Goal: Transaction & Acquisition: Purchase product/service

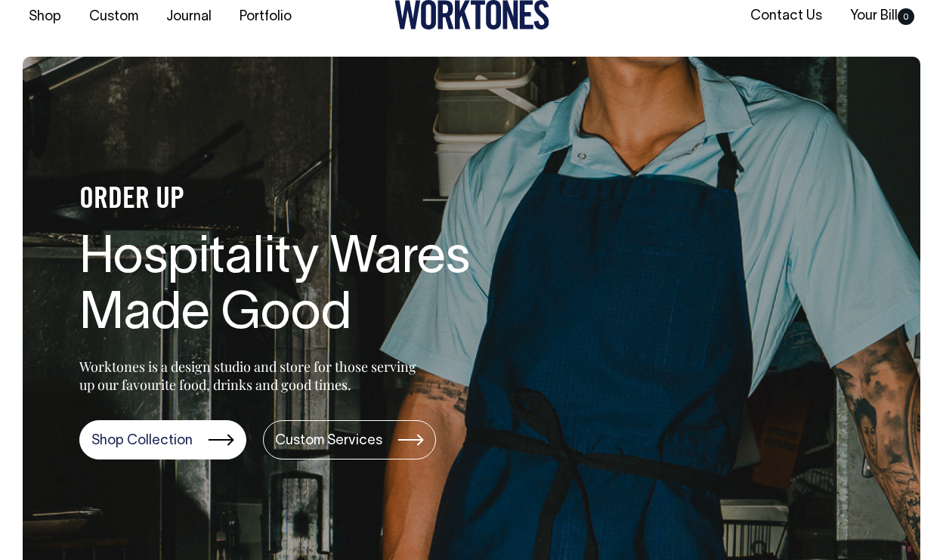
scroll to position [23, 0]
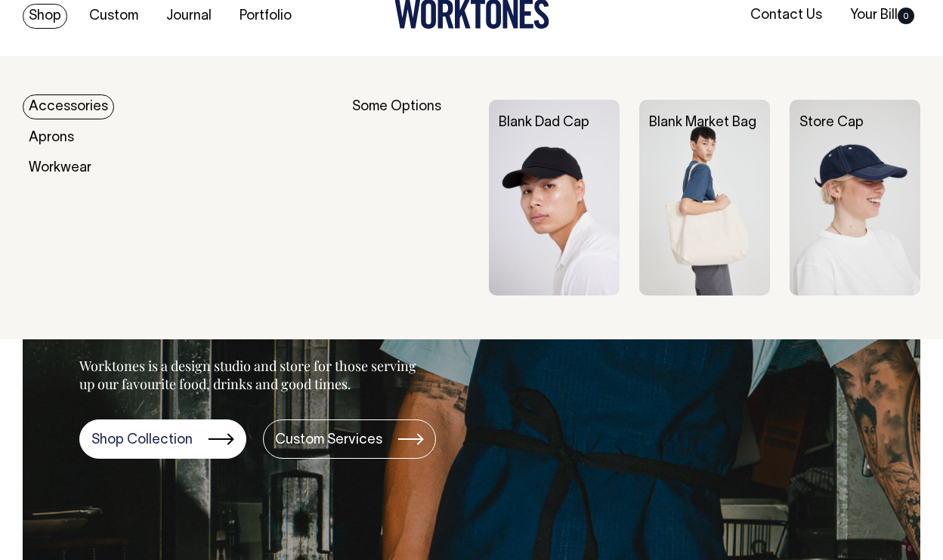
click at [552, 171] on img at bounding box center [554, 198] width 131 height 196
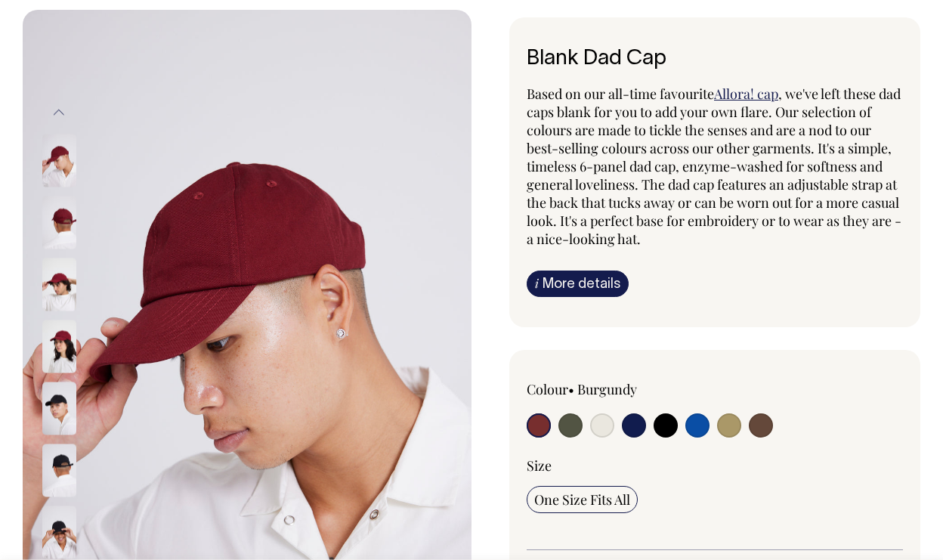
scroll to position [70, 0]
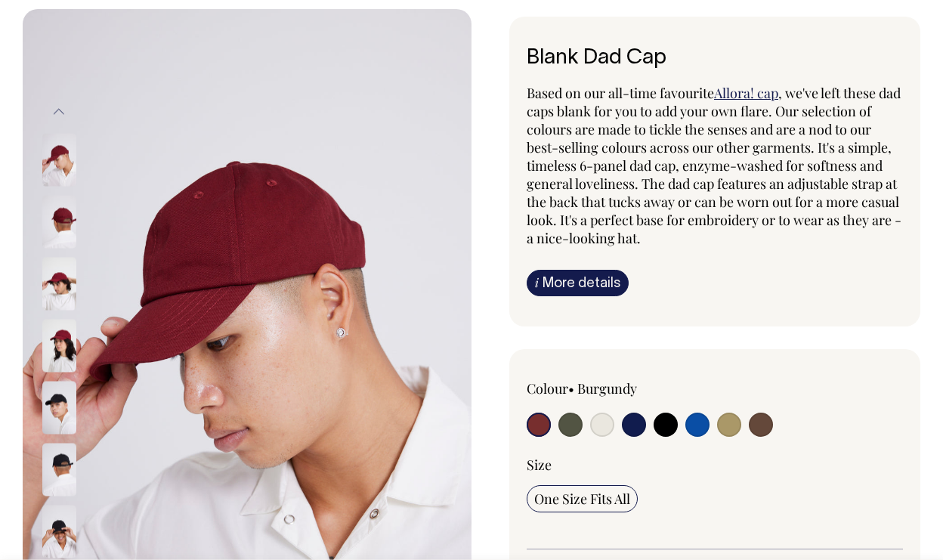
click at [62, 340] on img at bounding box center [59, 345] width 34 height 53
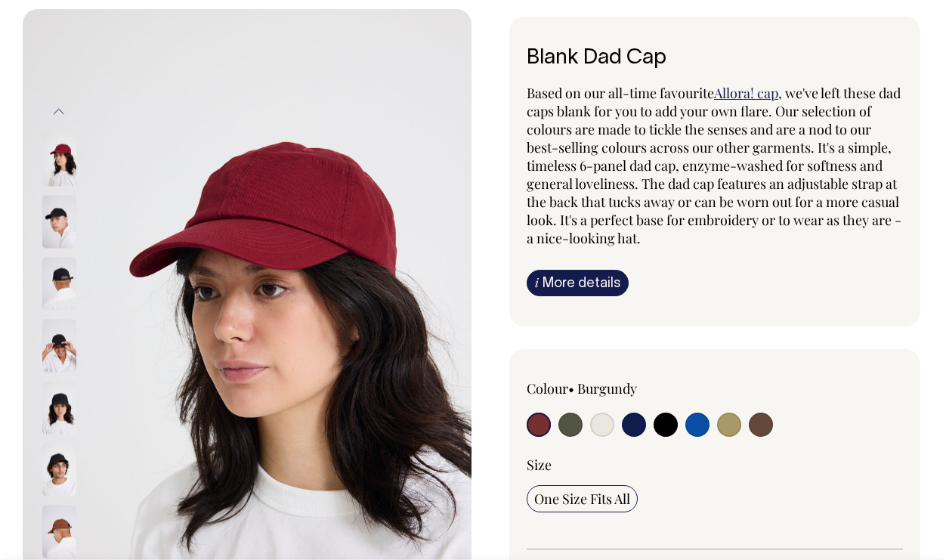
click at [56, 224] on img at bounding box center [59, 221] width 34 height 53
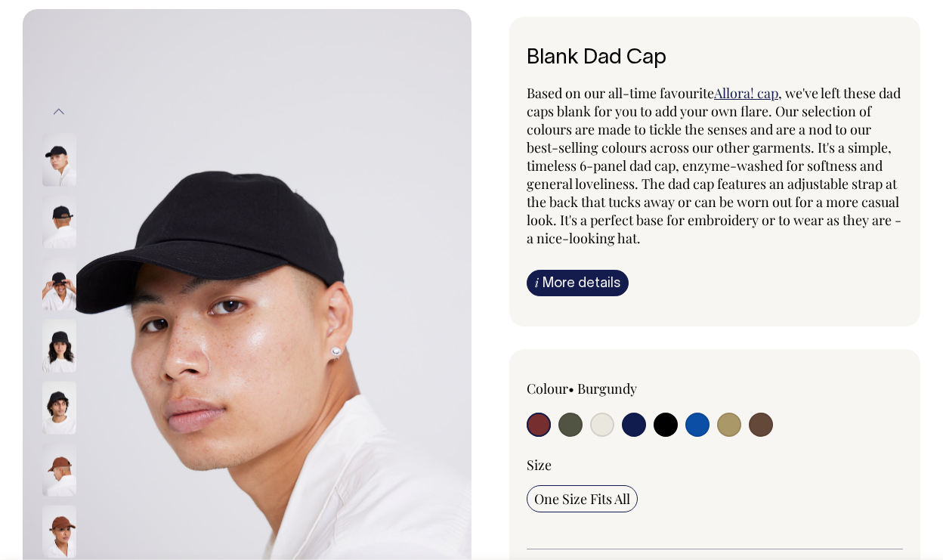
click at [68, 206] on img at bounding box center [59, 221] width 34 height 53
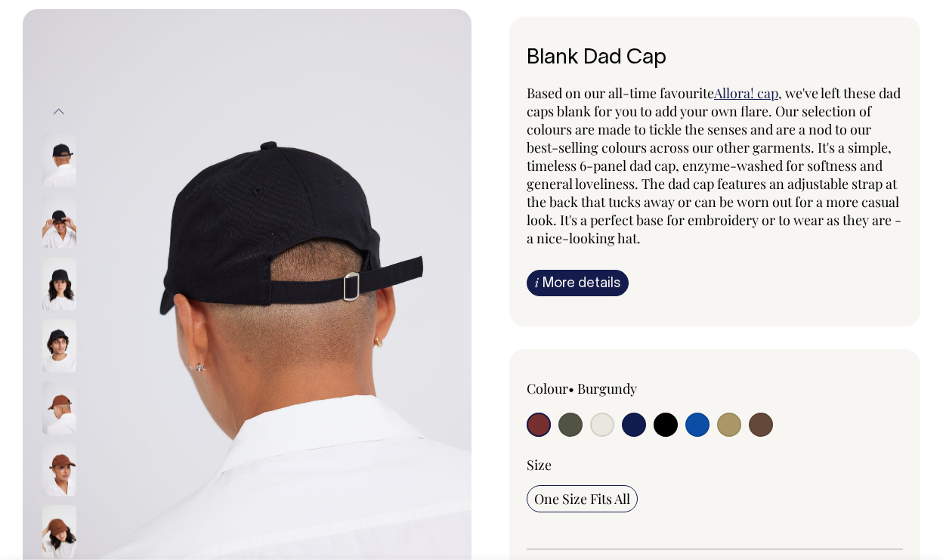
click at [54, 296] on img at bounding box center [59, 283] width 34 height 53
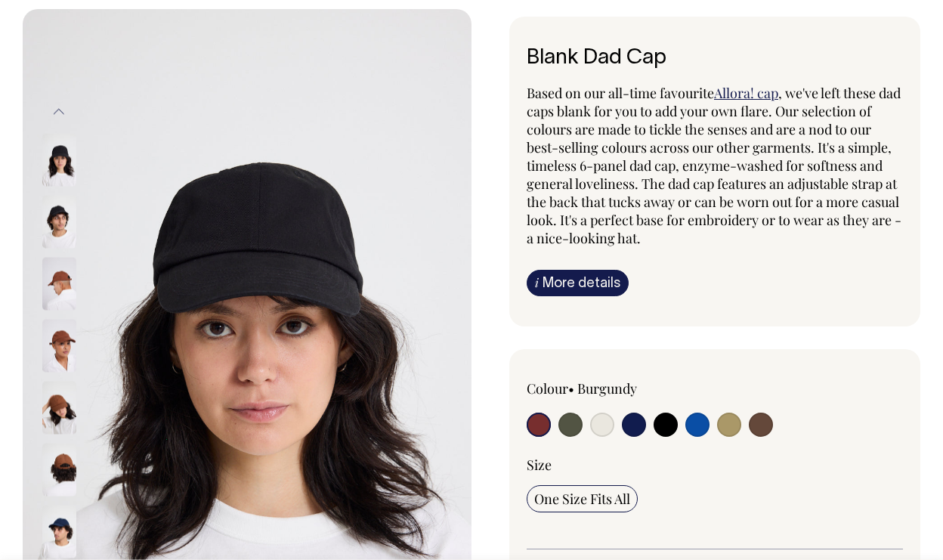
click at [63, 346] on img at bounding box center [59, 345] width 34 height 53
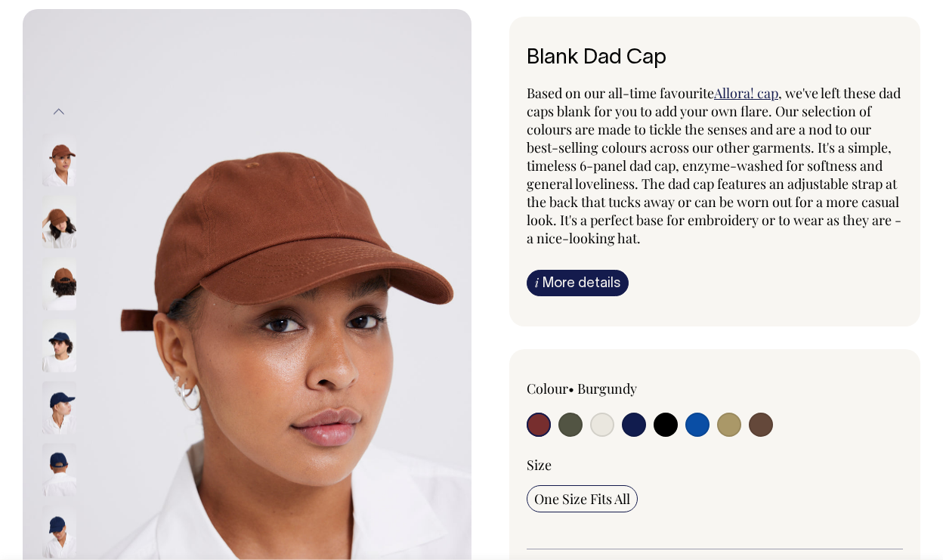
click at [60, 404] on img at bounding box center [59, 407] width 34 height 53
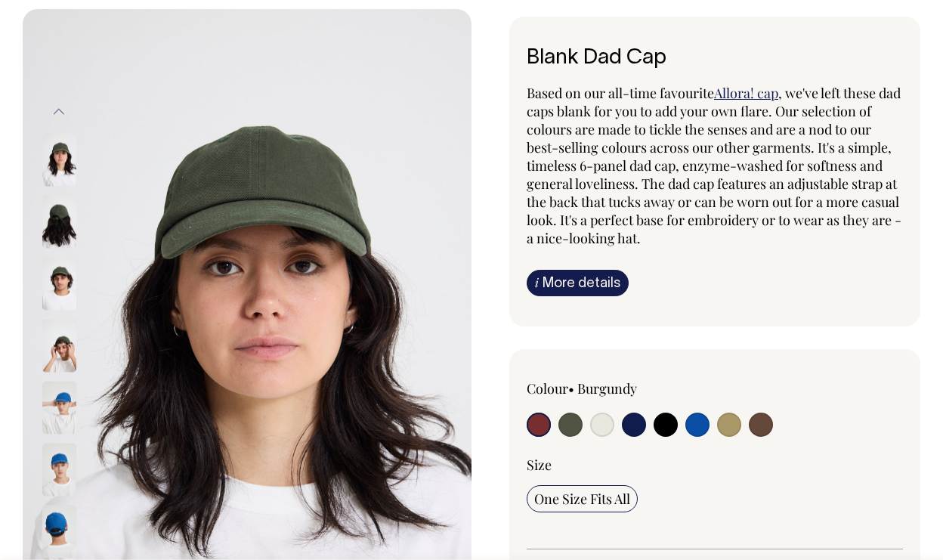
click at [63, 456] on img at bounding box center [59, 469] width 34 height 53
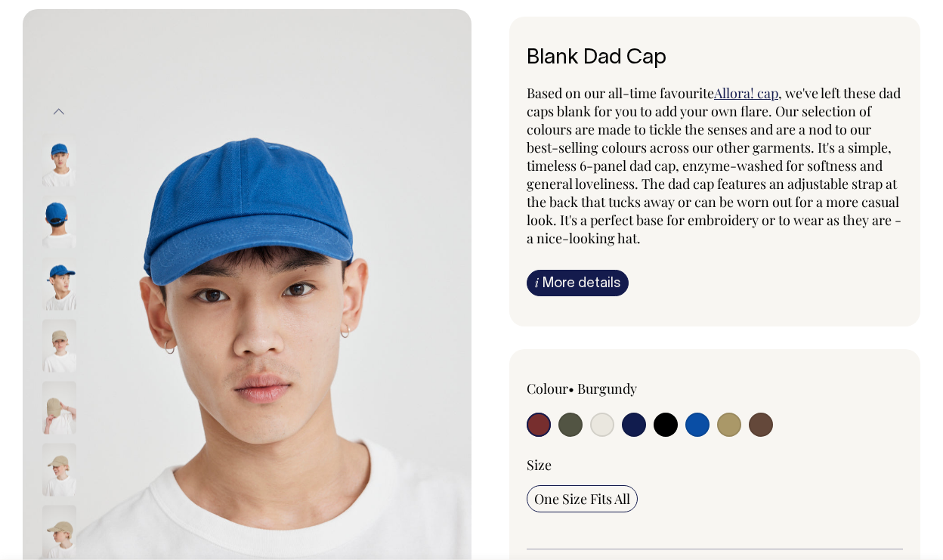
click at [65, 277] on img at bounding box center [59, 283] width 34 height 53
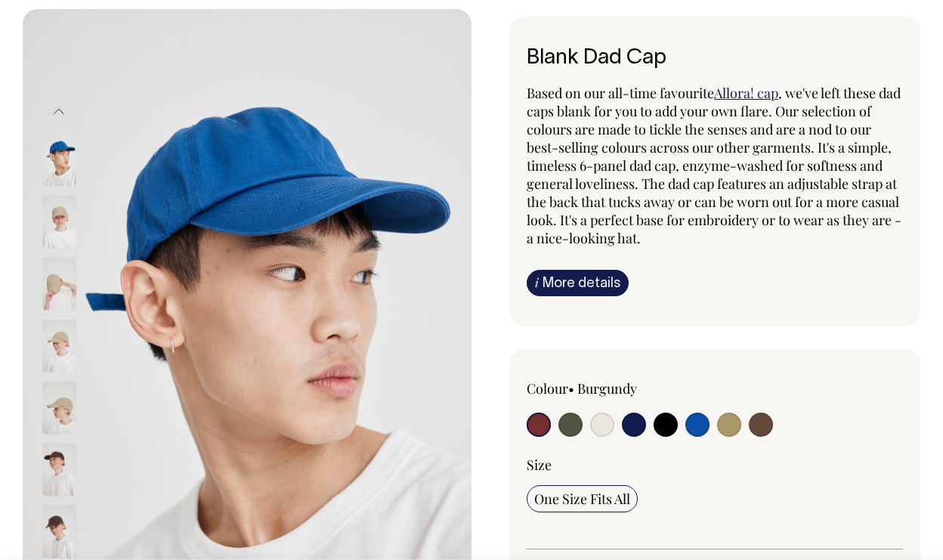
click at [62, 226] on img at bounding box center [59, 221] width 34 height 53
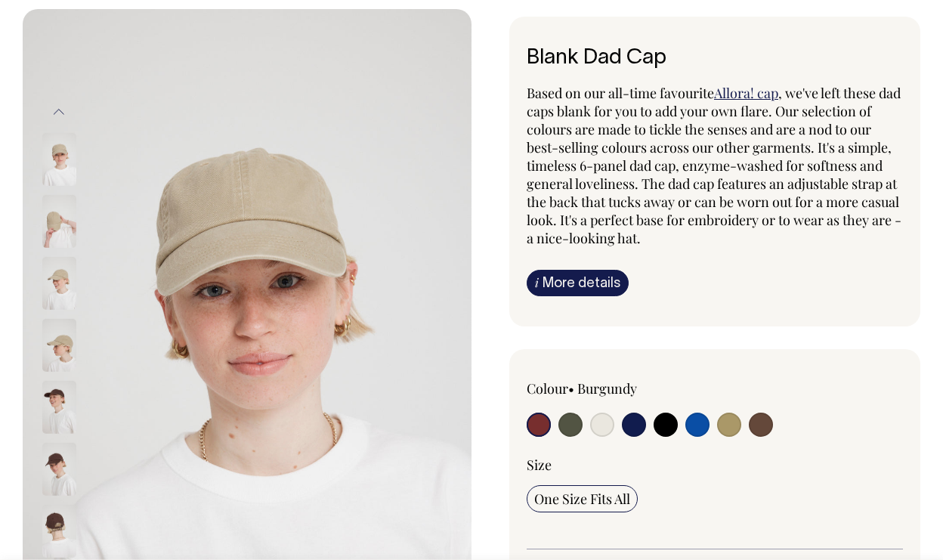
click at [63, 353] on img at bounding box center [59, 345] width 34 height 53
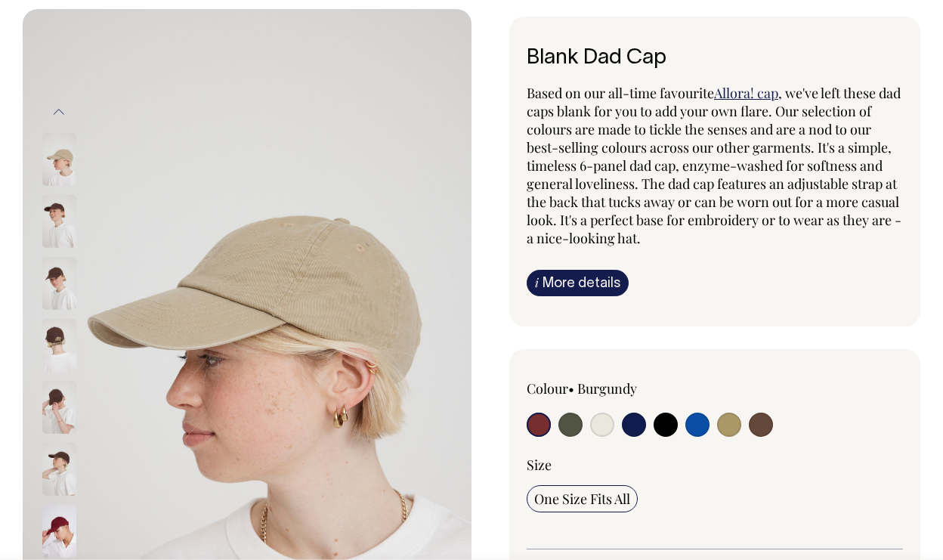
click at [58, 407] on img at bounding box center [59, 407] width 34 height 53
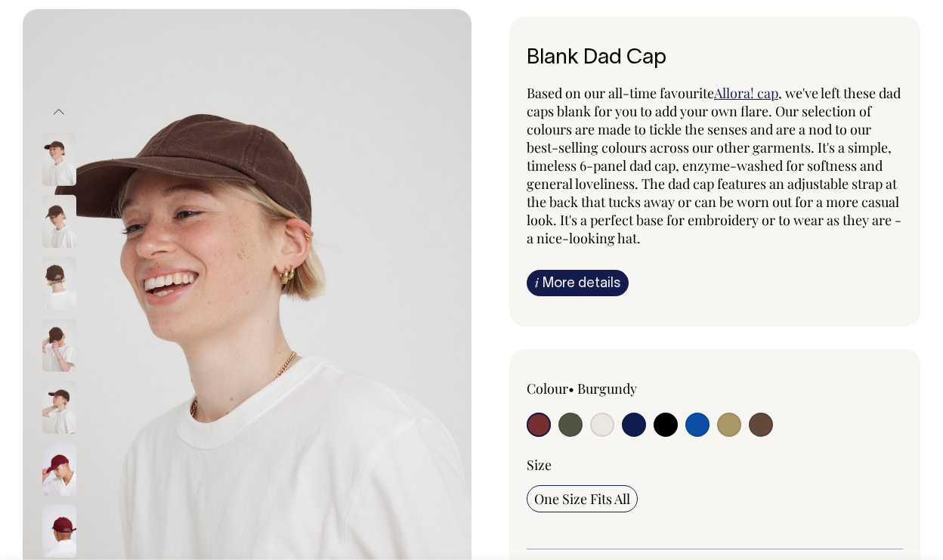
click at [698, 422] on input "radio" at bounding box center [697, 425] width 24 height 24
radio input "true"
select select "Worker Blue"
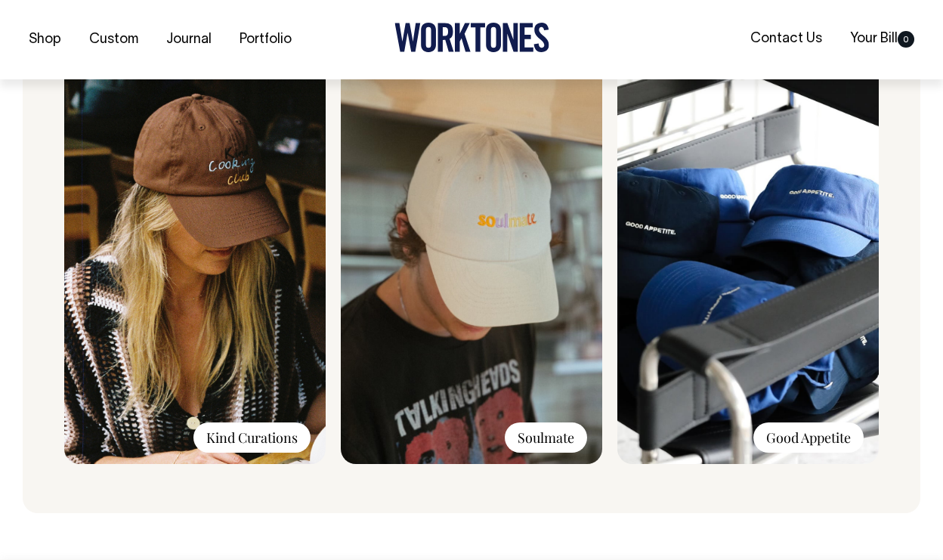
scroll to position [1198, 0]
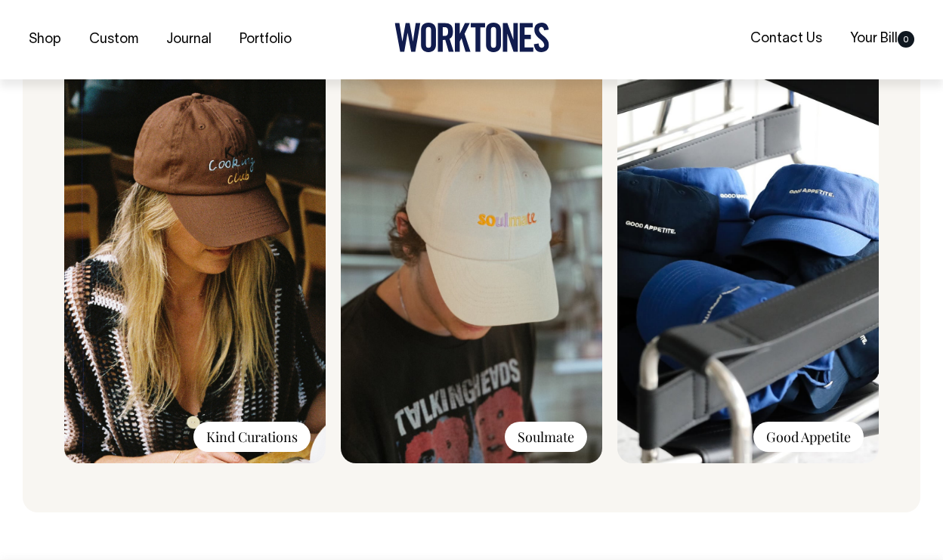
click at [818, 441] on div "Good Appetite" at bounding box center [808, 437] width 110 height 30
click at [812, 240] on img at bounding box center [747, 261] width 261 height 404
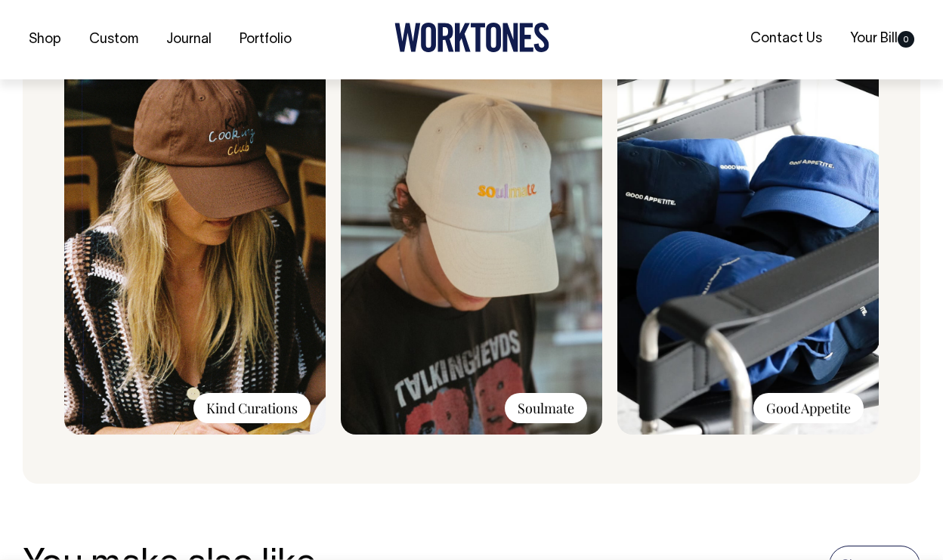
click at [784, 413] on div "Good Appetite" at bounding box center [808, 408] width 110 height 30
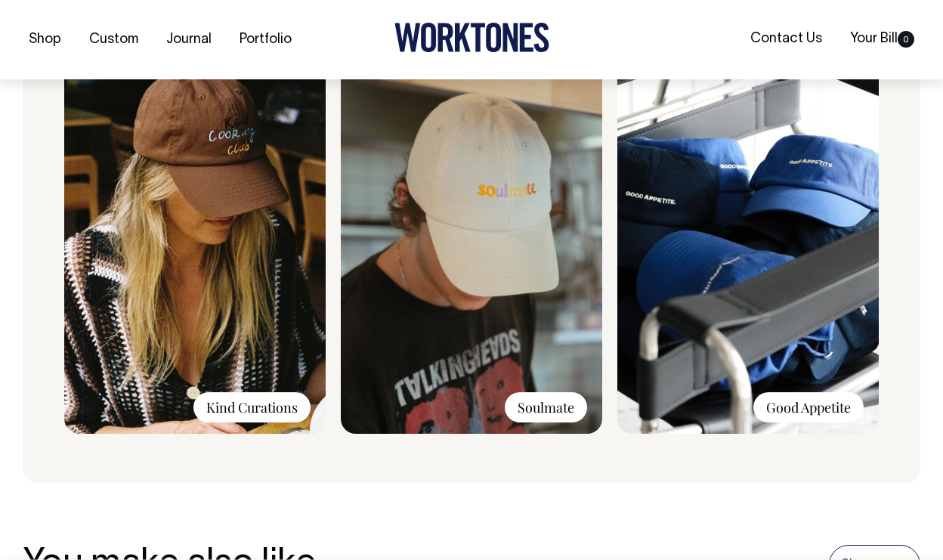
click at [778, 379] on img at bounding box center [747, 231] width 261 height 404
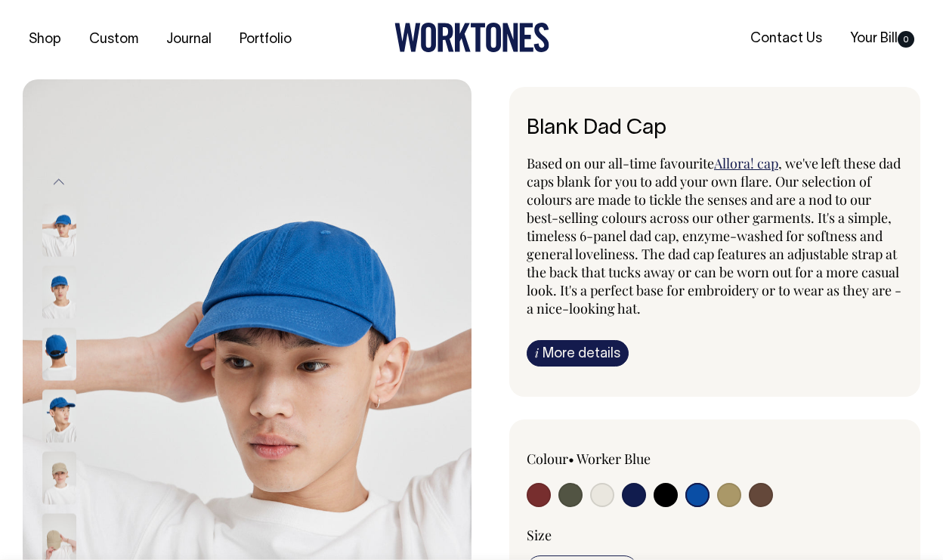
scroll to position [0, 0]
click at [280, 34] on link "Portfolio" at bounding box center [266, 39] width 64 height 25
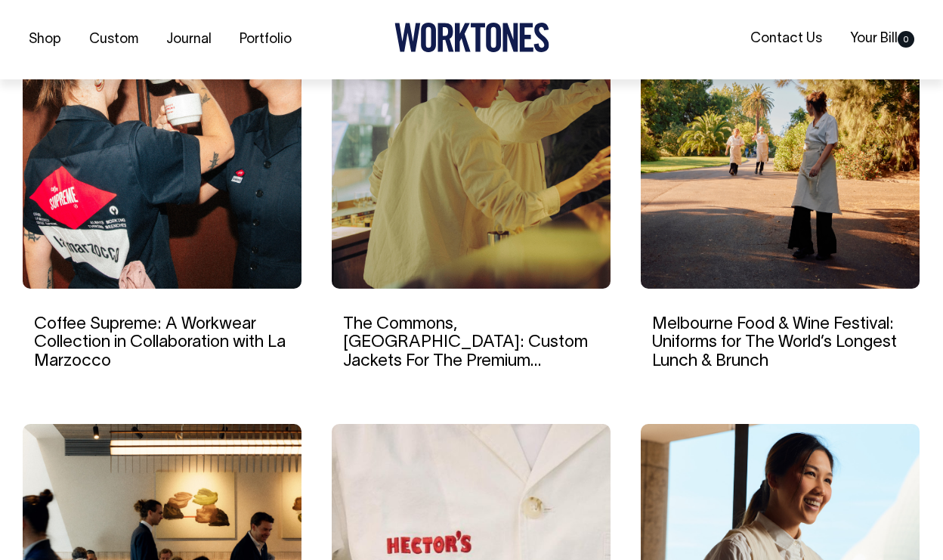
scroll to position [1081, 0]
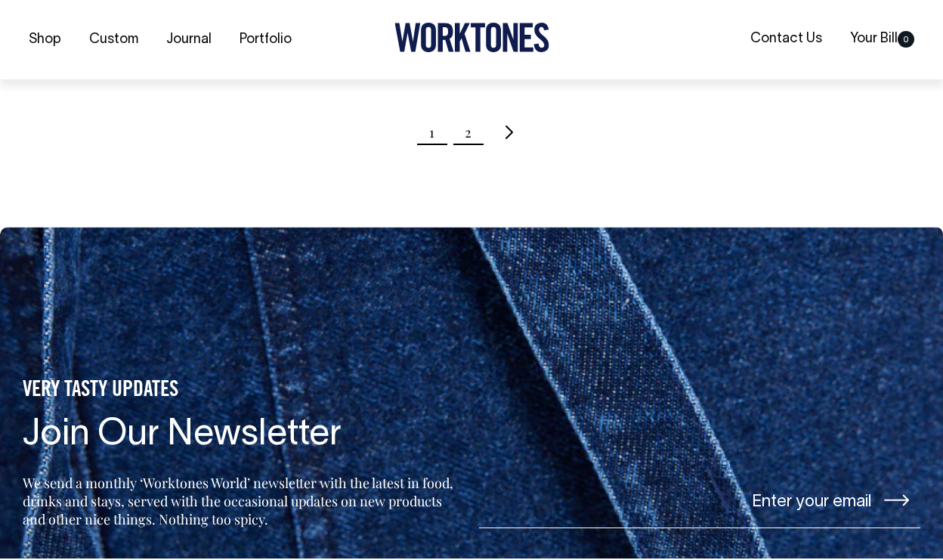
click at [466, 134] on link "2" at bounding box center [468, 132] width 7 height 38
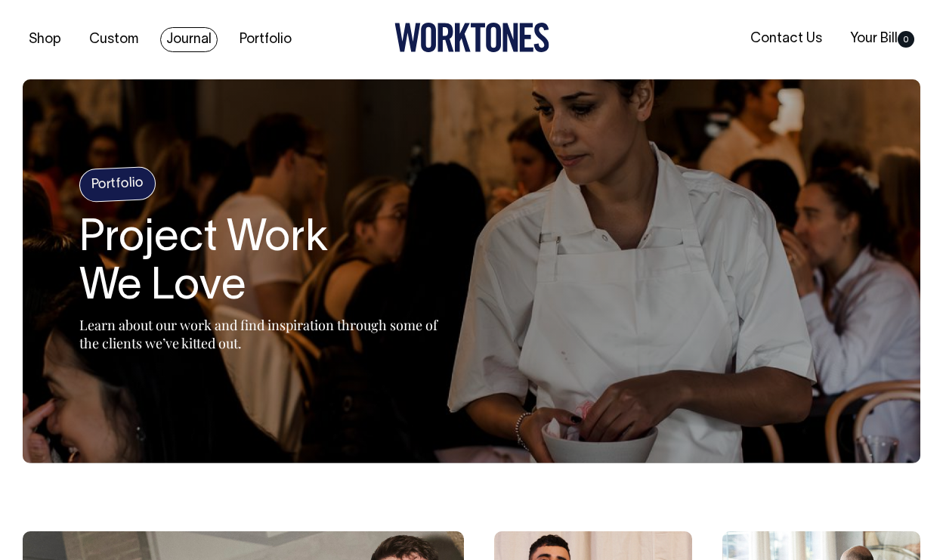
click at [178, 34] on link "Journal" at bounding box center [188, 39] width 57 height 25
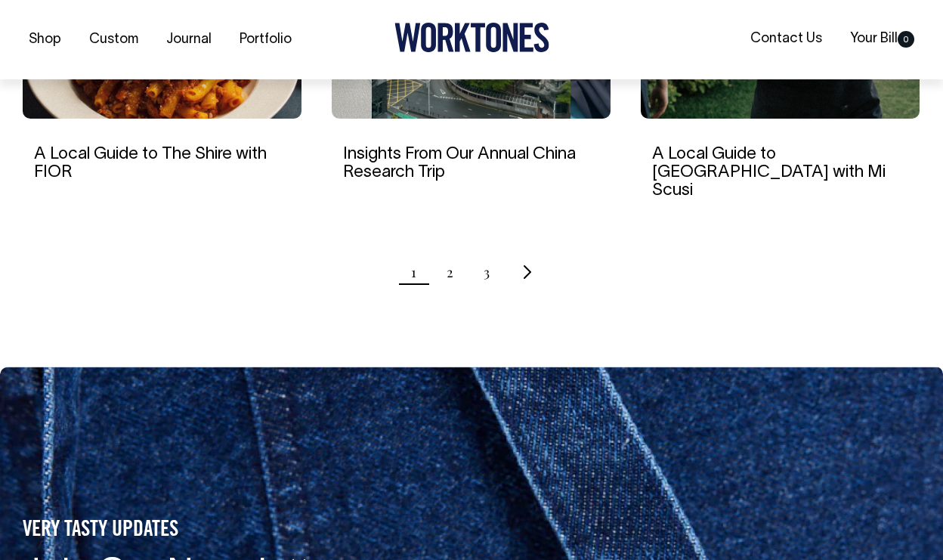
scroll to position [1660, 0]
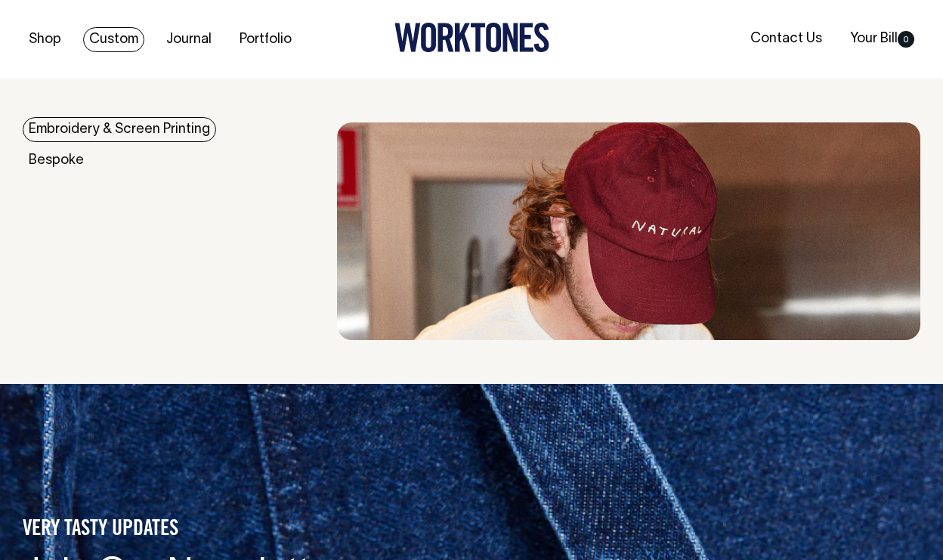
click at [107, 39] on link "Custom" at bounding box center [113, 39] width 61 height 25
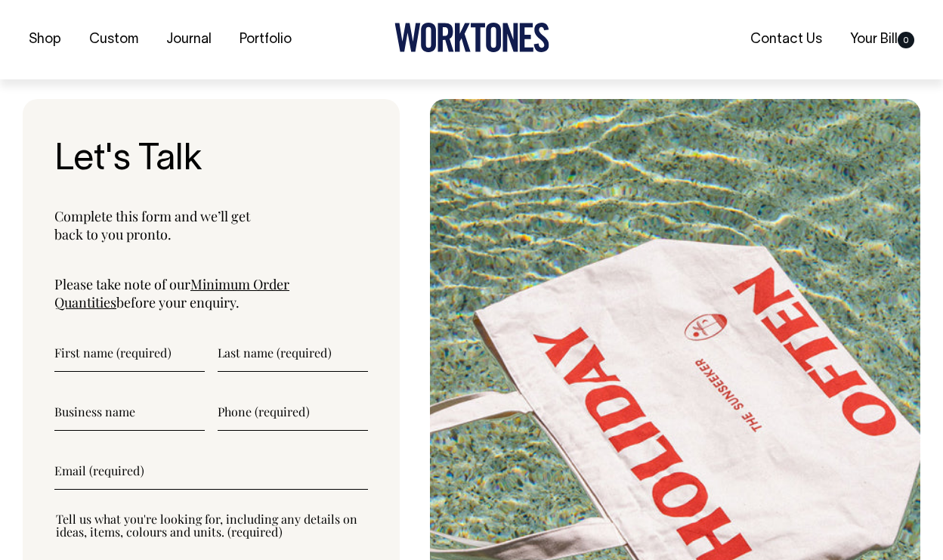
scroll to position [5266, 0]
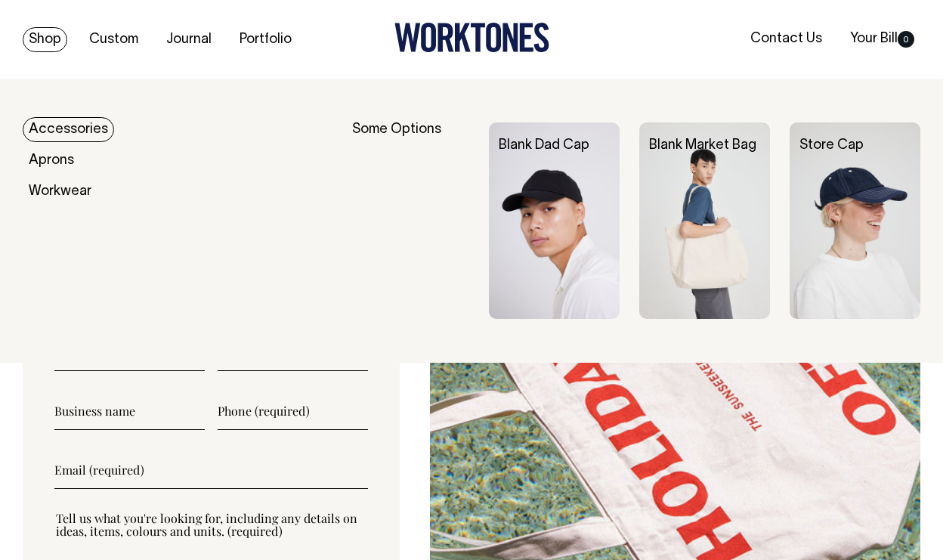
click at [39, 35] on link "Shop" at bounding box center [45, 39] width 45 height 25
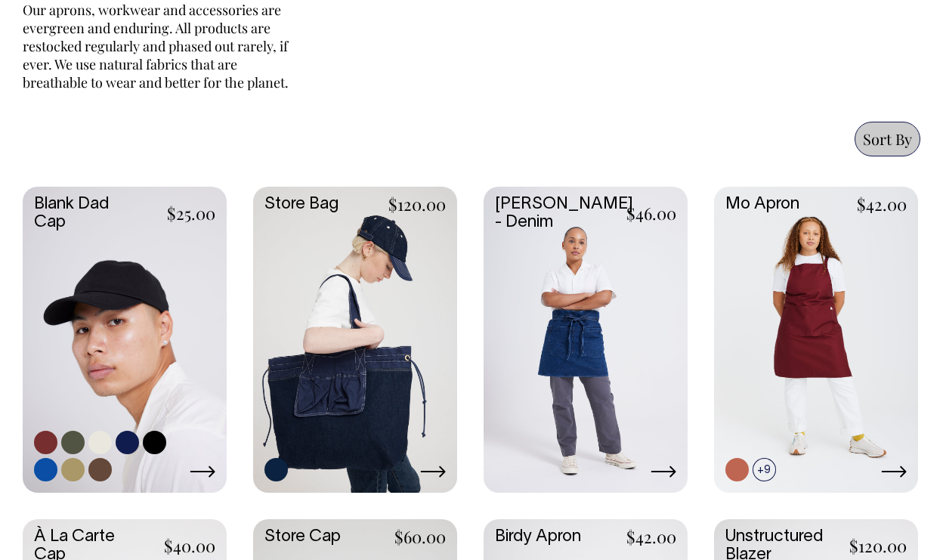
scroll to position [667, 0]
click at [152, 307] on link at bounding box center [125, 338] width 204 height 303
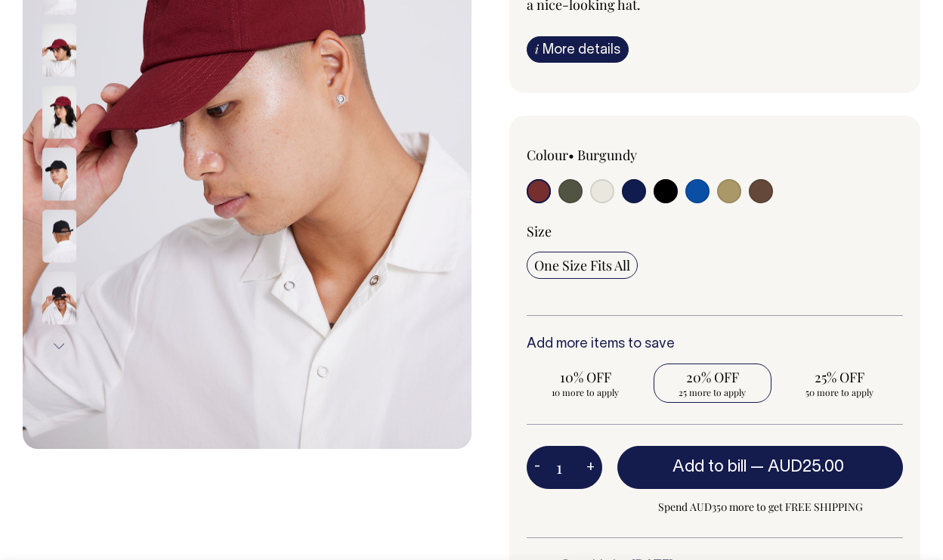
scroll to position [304, 0]
